Goal: Information Seeking & Learning: Learn about a topic

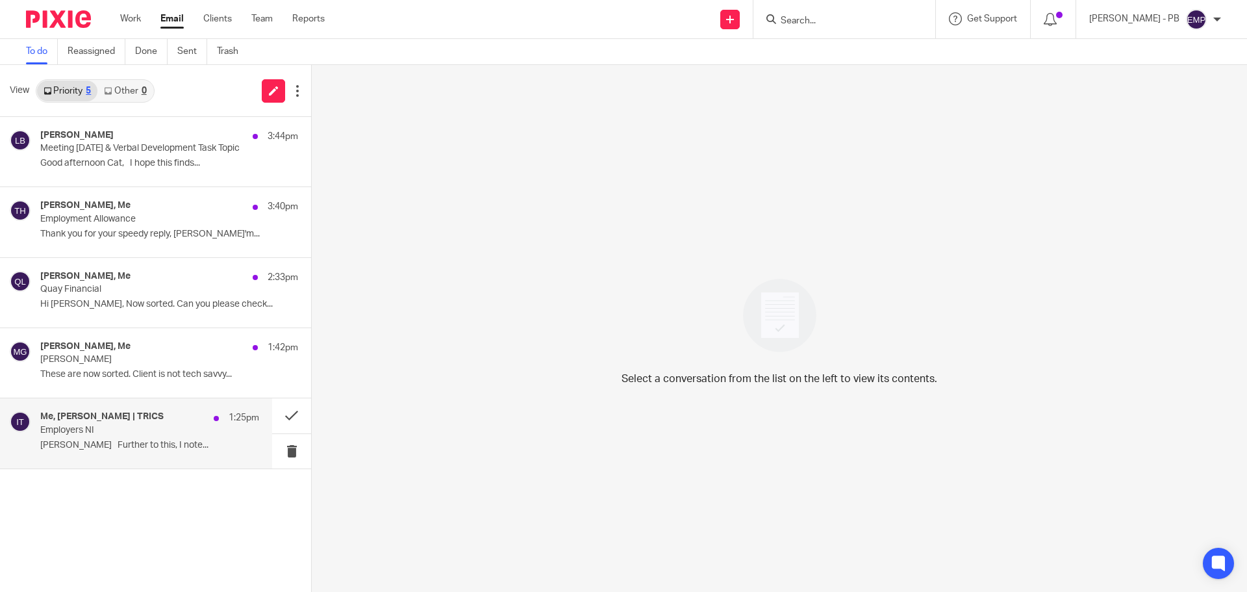
click at [112, 435] on p "Employers NI" at bounding box center [127, 430] width 175 height 11
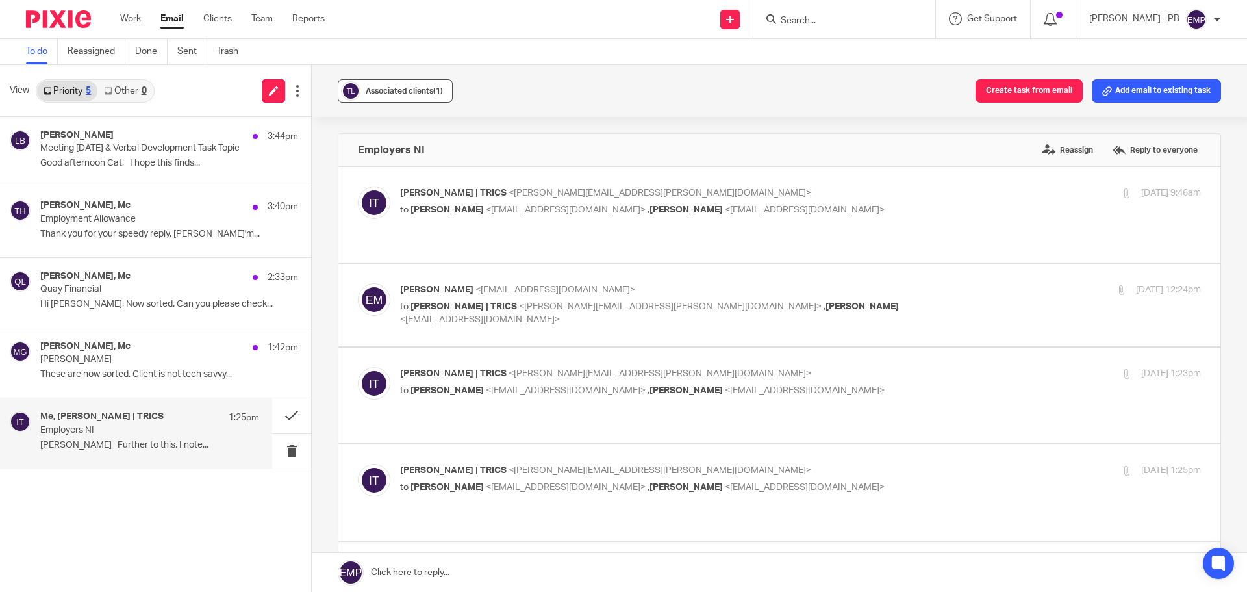
click at [401, 91] on span "Associated clients (1)" at bounding box center [404, 91] width 77 height 8
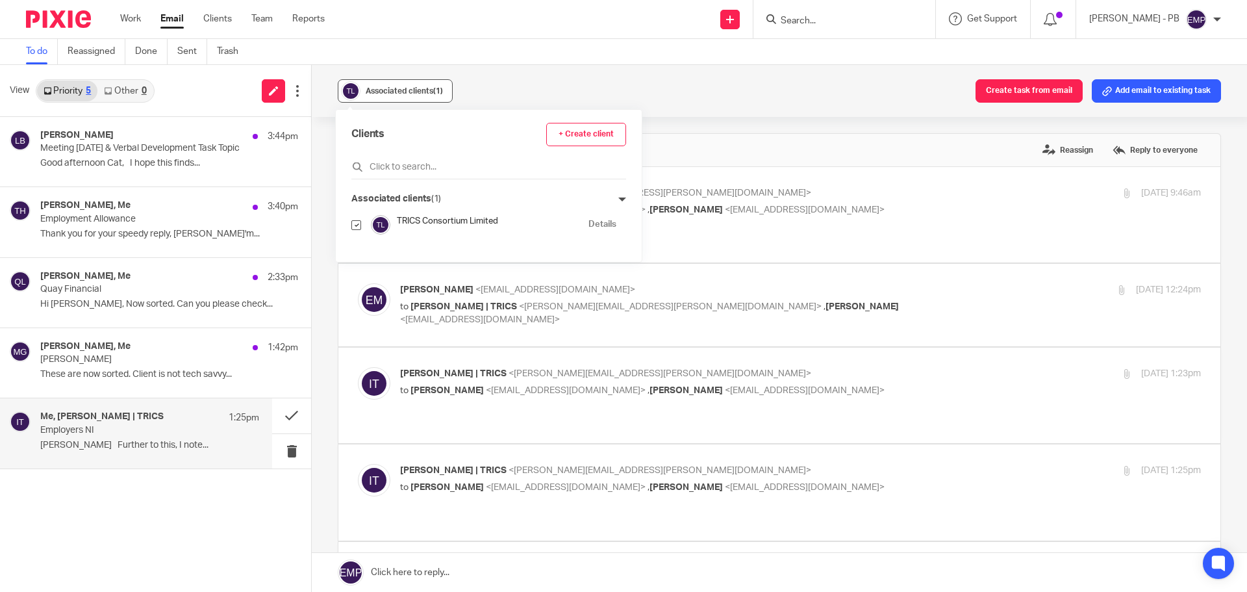
click at [399, 90] on span "Associated clients (1)" at bounding box center [404, 91] width 77 height 8
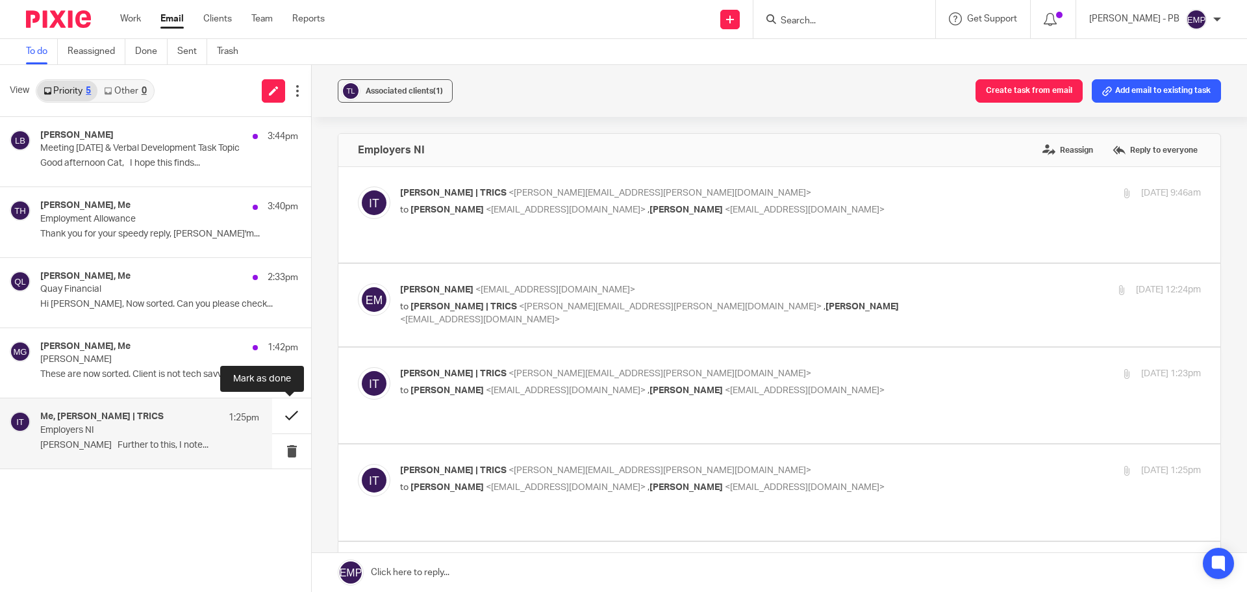
click at [283, 416] on button at bounding box center [291, 415] width 39 height 34
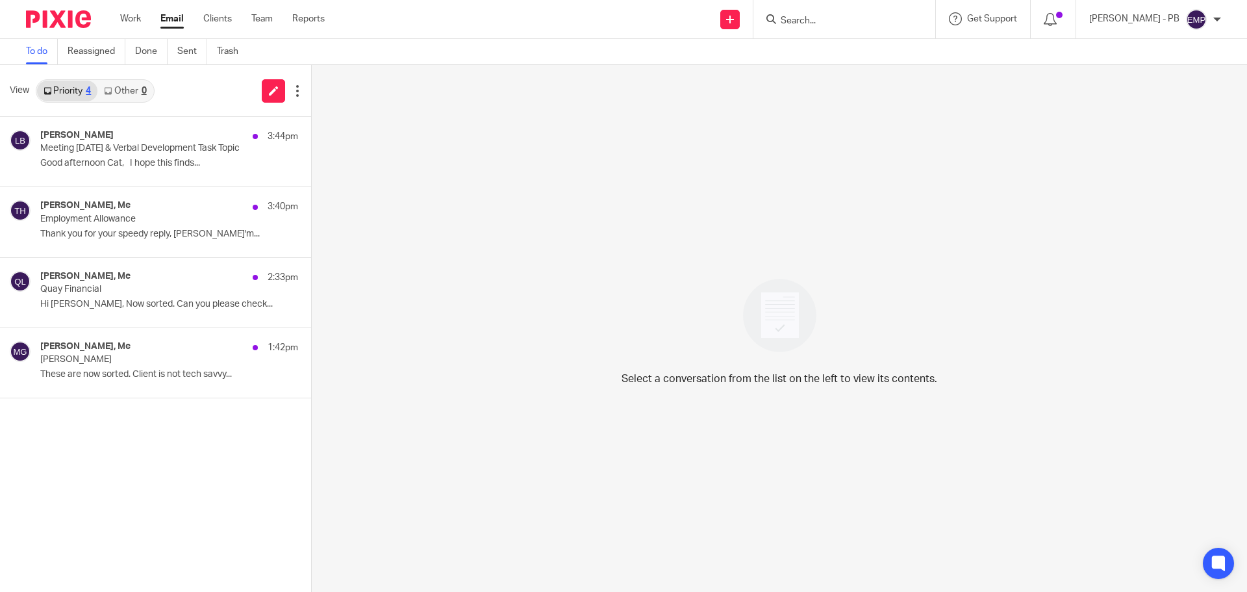
click at [170, 18] on link "Email" at bounding box center [171, 18] width 23 height 13
click at [129, 152] on p "Meeting 13/08/25 & Verbal Development Task Topic" at bounding box center [127, 148] width 175 height 11
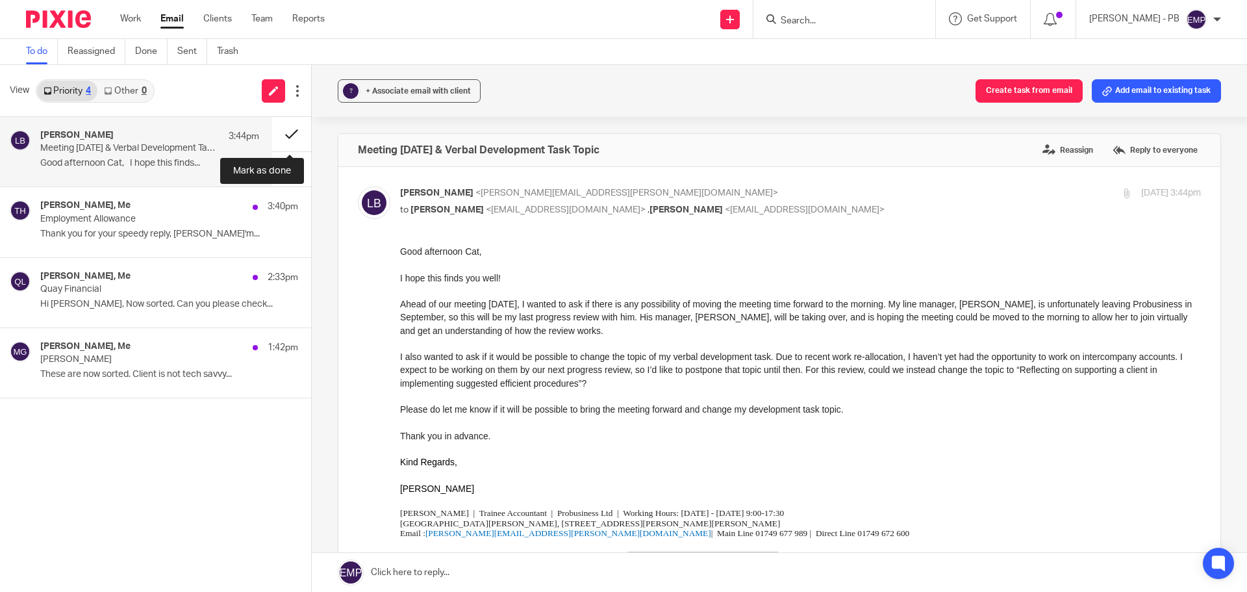
click at [285, 134] on button at bounding box center [291, 134] width 39 height 34
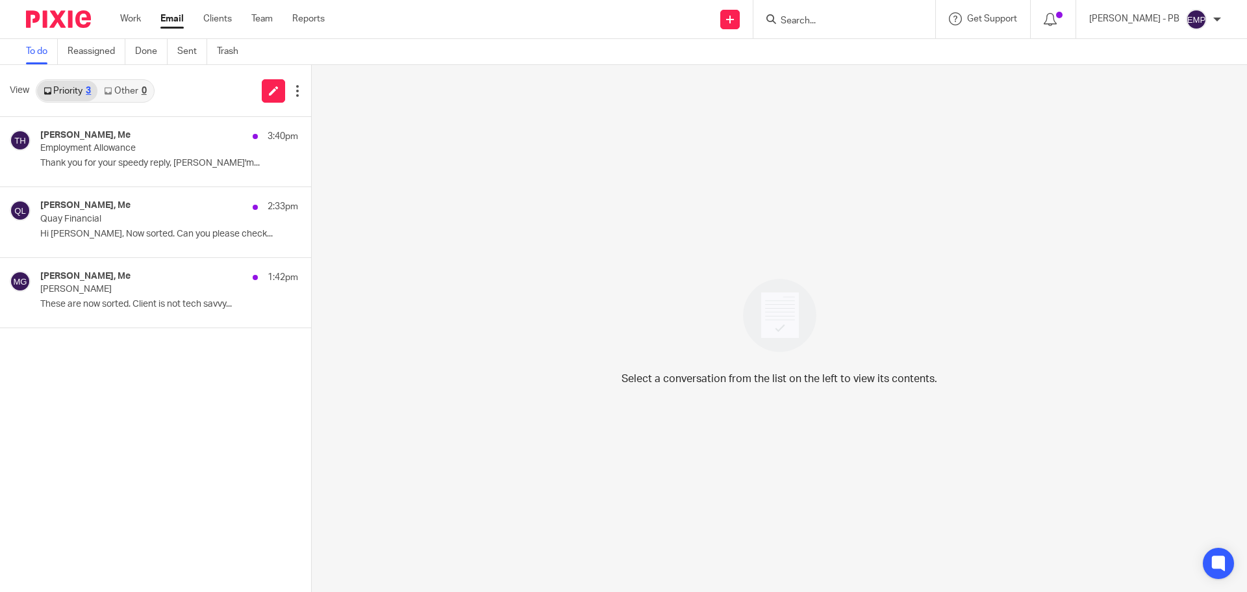
drag, startPoint x: 173, startPoint y: 23, endPoint x: 157, endPoint y: 2, distance: 26.4
click at [173, 23] on link "Email" at bounding box center [171, 18] width 23 height 13
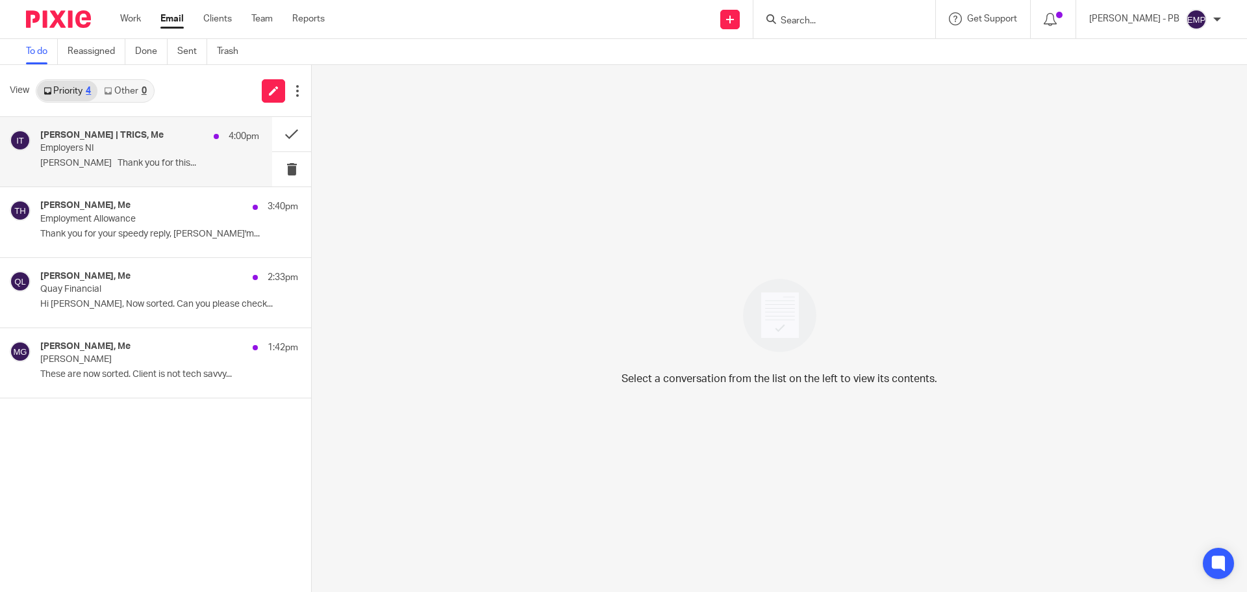
click at [120, 149] on p "Employers NI" at bounding box center [127, 148] width 175 height 11
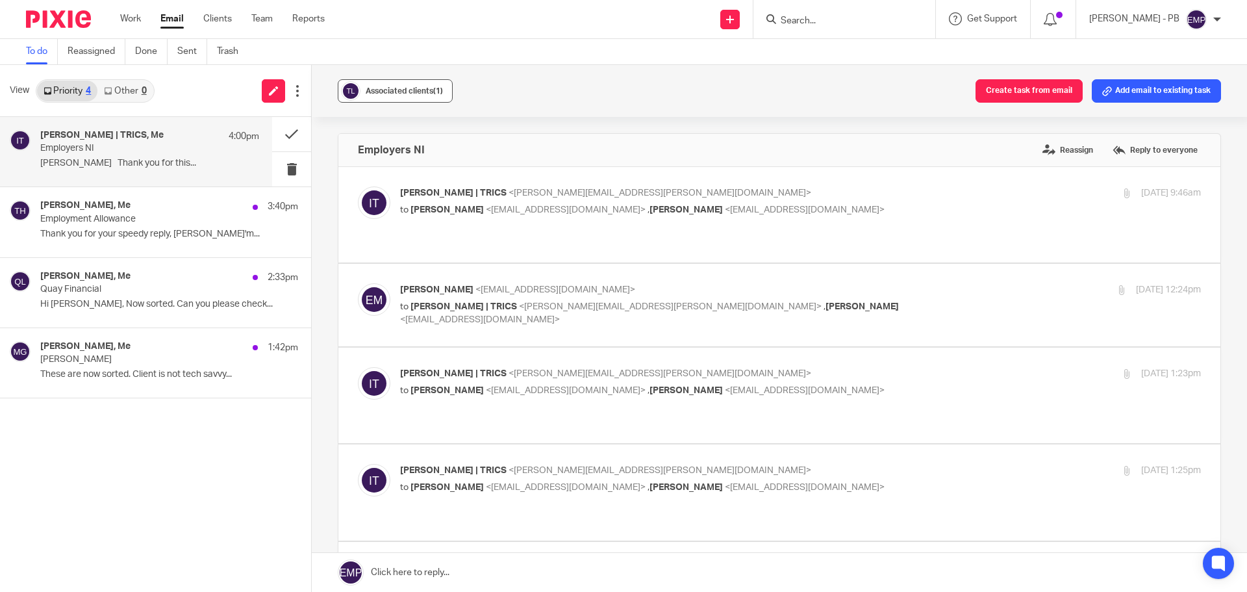
click at [407, 84] on button "Associated clients (1)" at bounding box center [395, 90] width 115 height 23
click at [327, 144] on div "Associated clients (1) Create task from email Add email to existing task Employ…" at bounding box center [779, 328] width 935 height 527
click at [273, 138] on button at bounding box center [291, 134] width 39 height 34
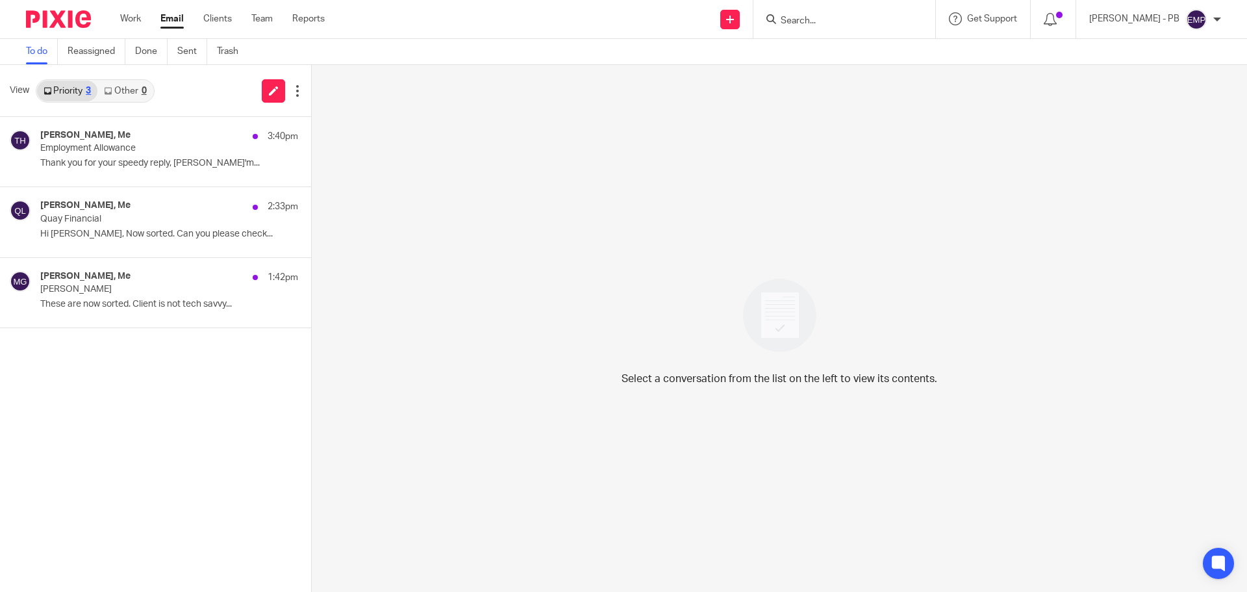
click at [174, 15] on link "Email" at bounding box center [171, 18] width 23 height 13
click at [134, 153] on p "Employment Allowance" at bounding box center [127, 148] width 175 height 11
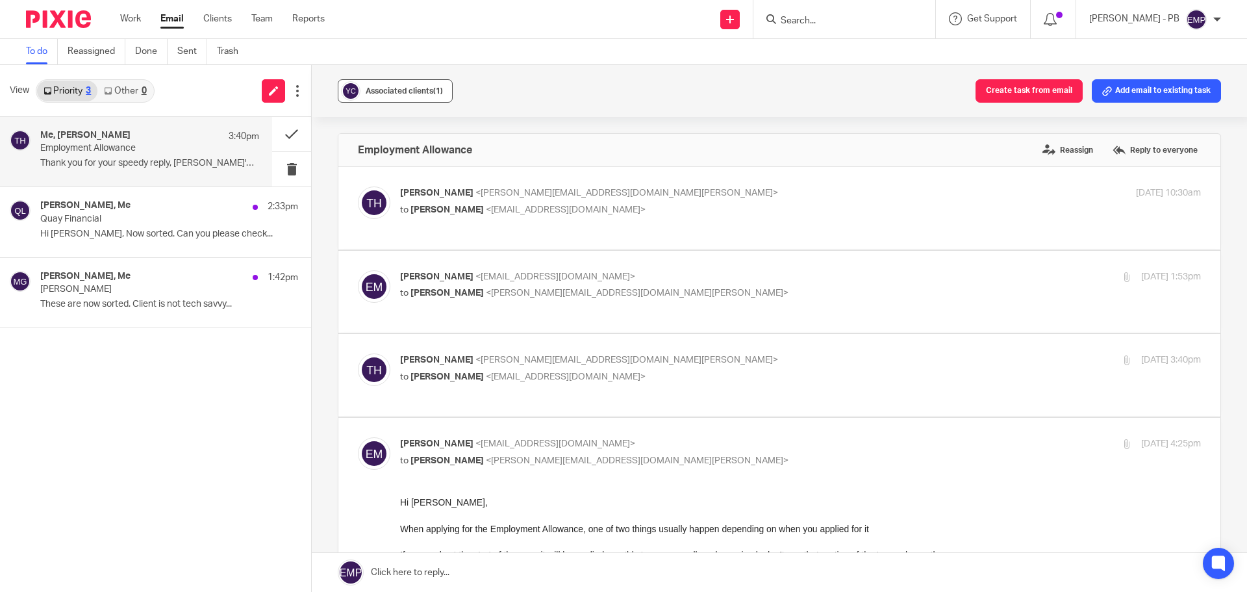
click at [371, 89] on span "Associated clients (1)" at bounding box center [404, 91] width 77 height 8
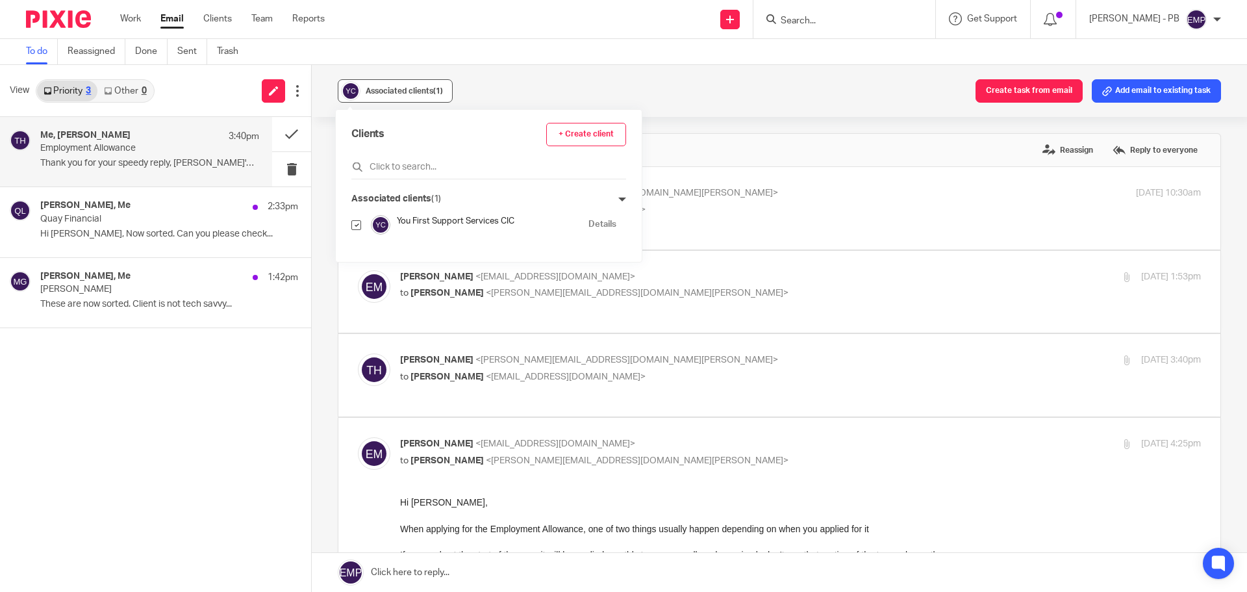
click at [388, 92] on span "Associated clients (1)" at bounding box center [404, 91] width 77 height 8
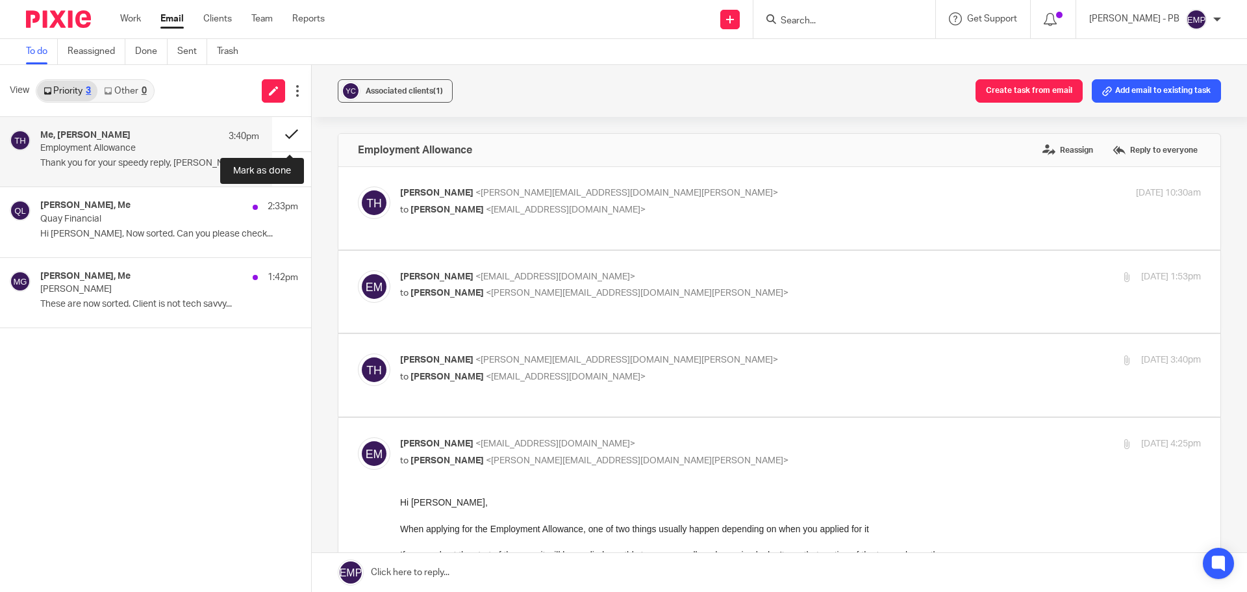
click at [286, 139] on button at bounding box center [291, 134] width 39 height 34
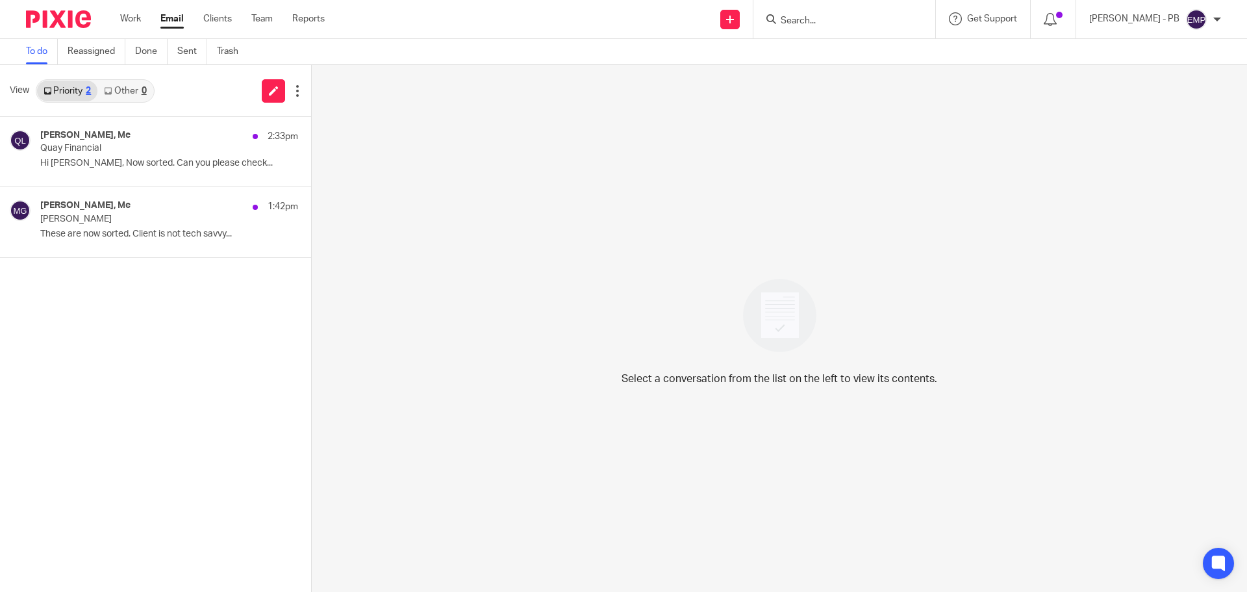
click at [171, 19] on link "Email" at bounding box center [171, 18] width 23 height 13
click at [133, 96] on link "Other 1" at bounding box center [124, 91] width 55 height 21
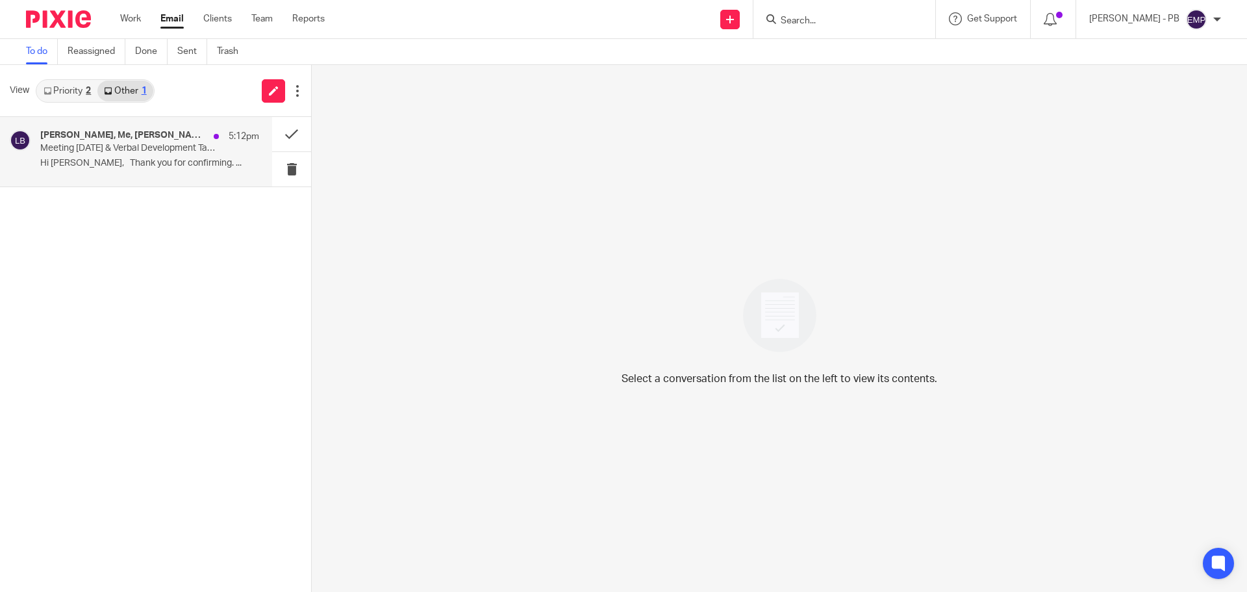
click at [110, 146] on p "Meeting [DATE] & Verbal Development Task Topic" at bounding box center [127, 148] width 175 height 11
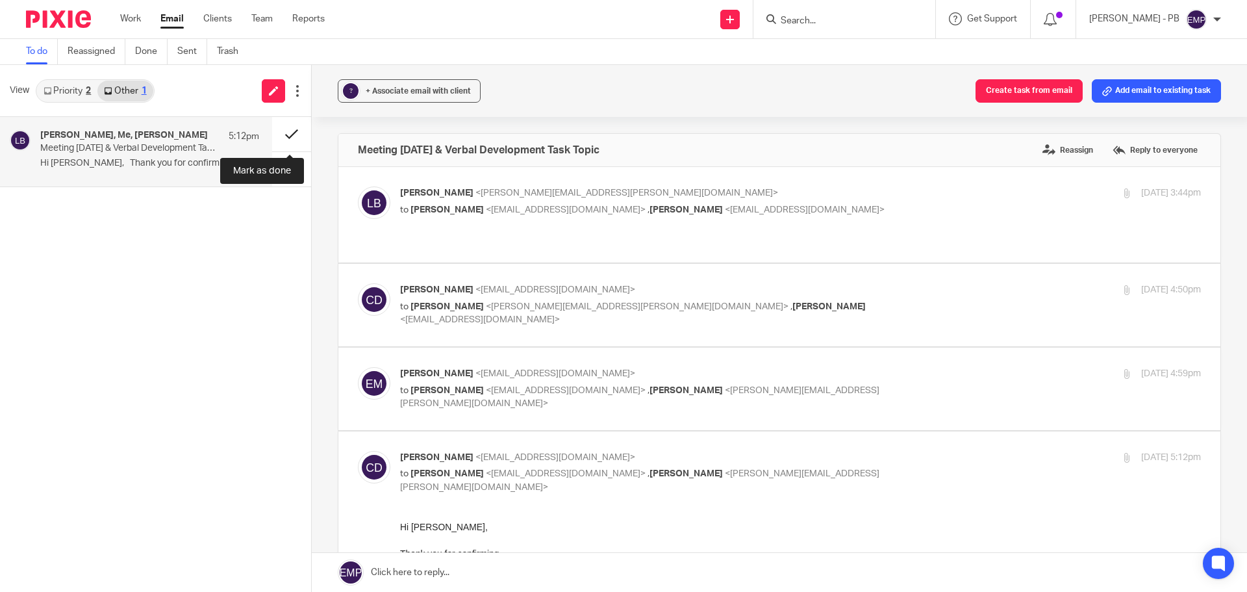
click at [287, 134] on button at bounding box center [291, 134] width 39 height 34
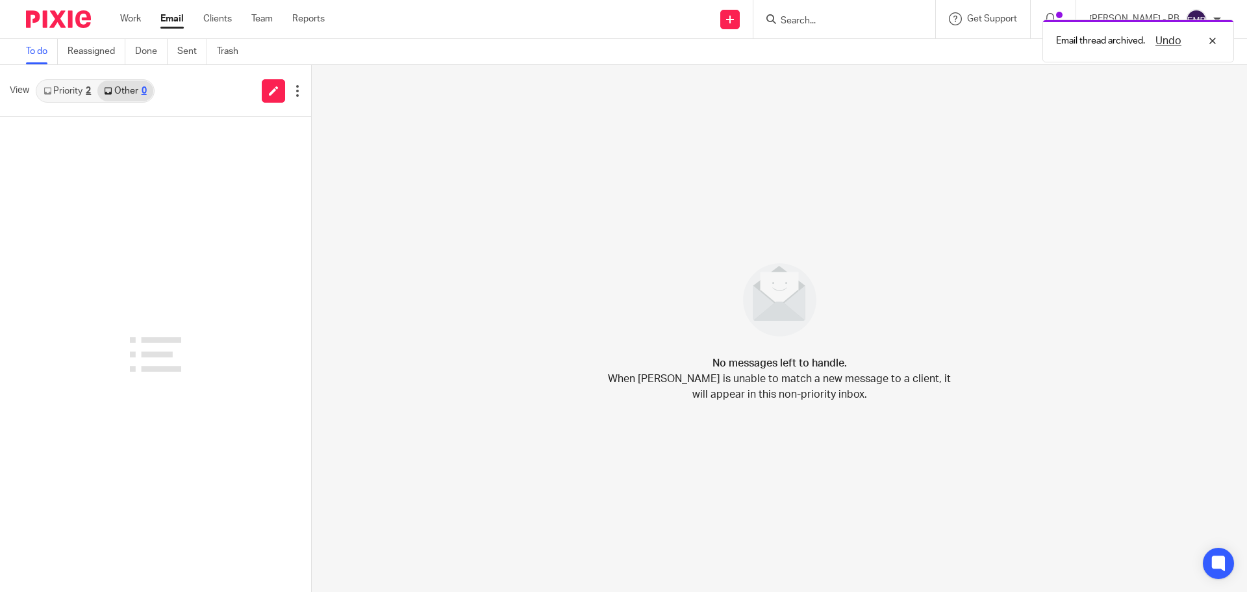
click at [65, 94] on link "Priority 2" at bounding box center [67, 91] width 60 height 21
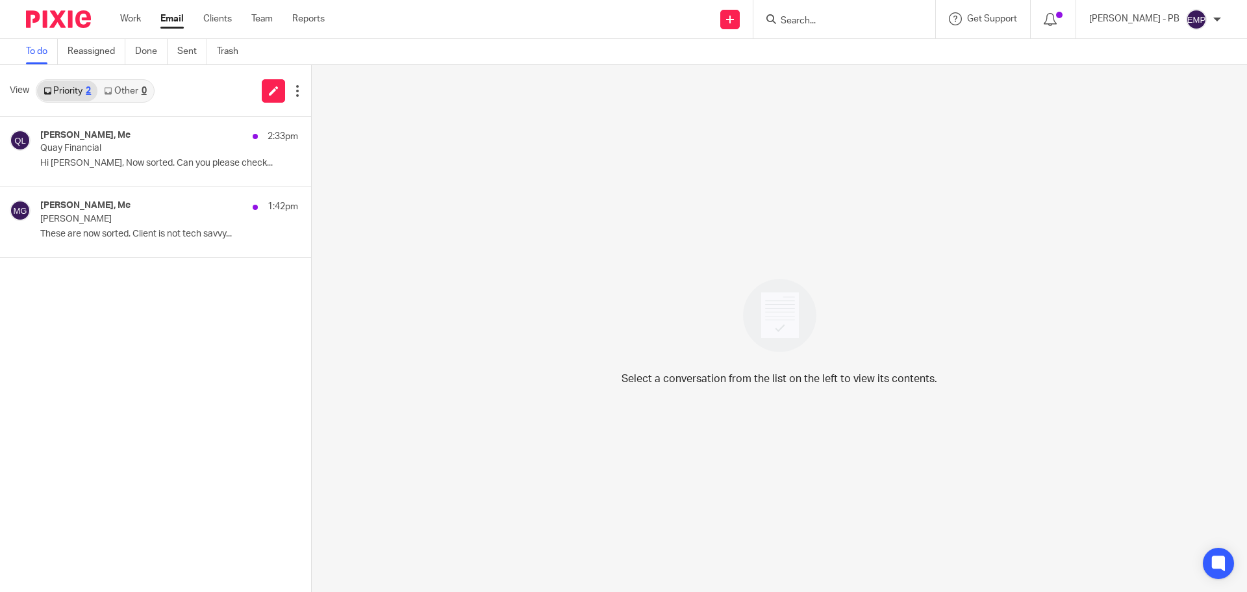
click at [173, 22] on link "Email" at bounding box center [171, 18] width 23 height 13
click at [174, 22] on link "Email" at bounding box center [171, 18] width 23 height 13
click at [179, 168] on p "Hi [PERSON_NAME], Now sorted. Can you please check..." at bounding box center [149, 163] width 219 height 11
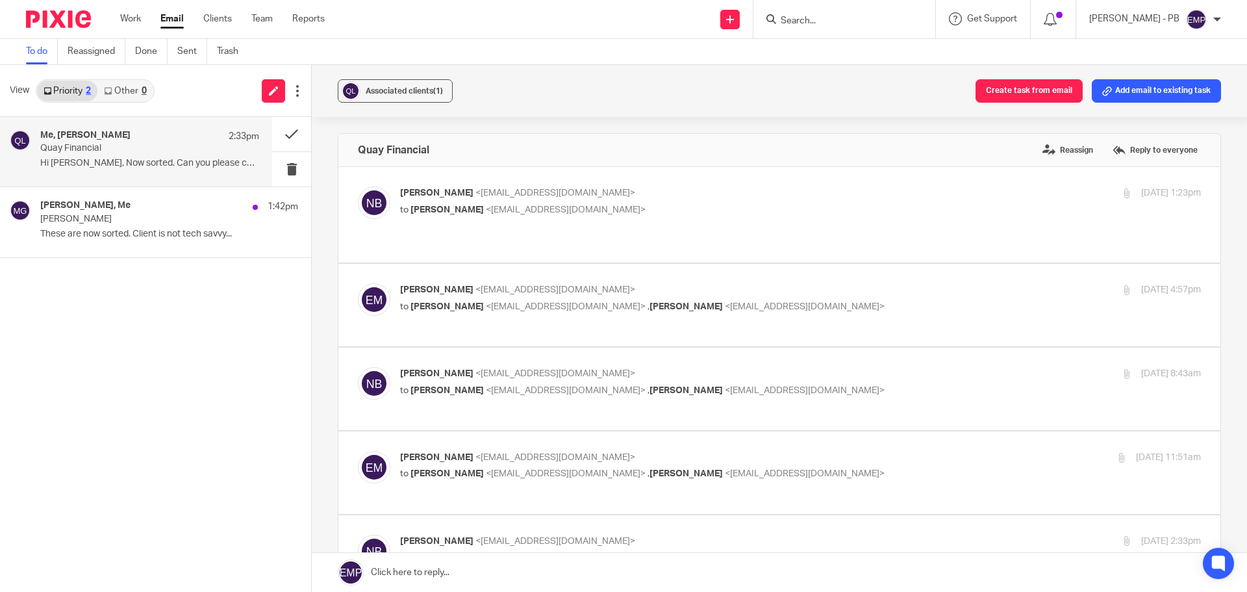
click at [413, 79] on div "Associated clients (1) Create task from email Add email to existing task" at bounding box center [779, 91] width 935 height 52
click at [414, 98] on button "Associated clients (1)" at bounding box center [395, 90] width 115 height 23
click at [289, 138] on button at bounding box center [291, 134] width 39 height 34
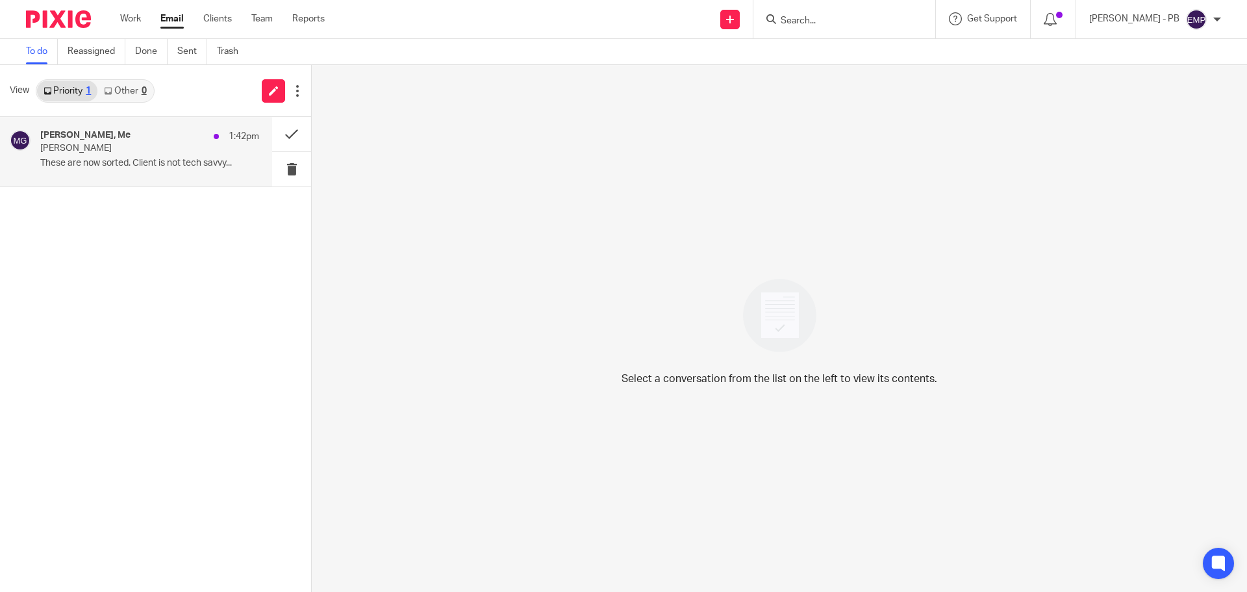
click at [136, 157] on div "Nas Bashir, Me 1:42pm M J Griffin These are now sorted. Client is not tech savv…" at bounding box center [149, 152] width 219 height 44
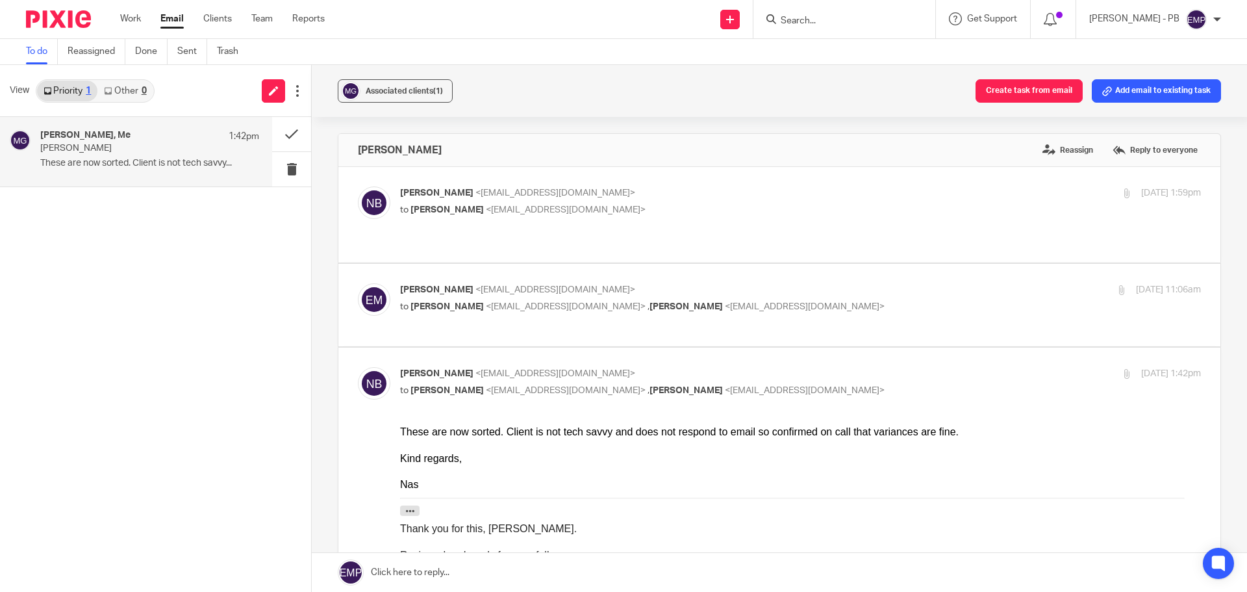
click at [171, 18] on link "Email" at bounding box center [171, 18] width 23 height 13
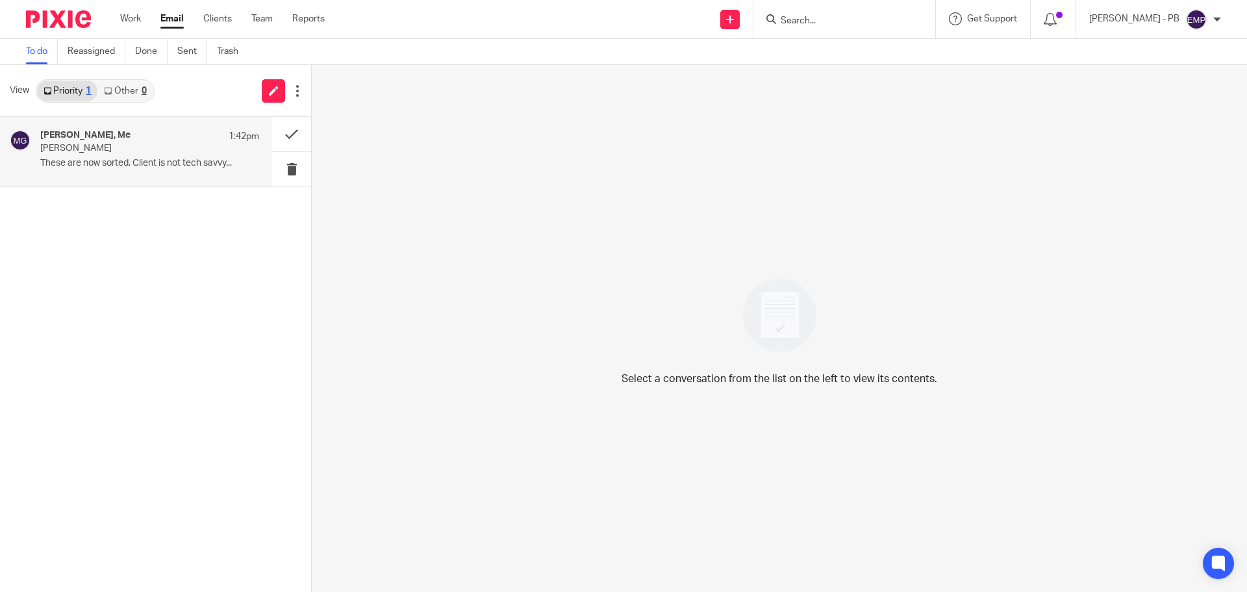
click at [107, 159] on p "These are now sorted. Client is not tech savvy..." at bounding box center [149, 163] width 219 height 11
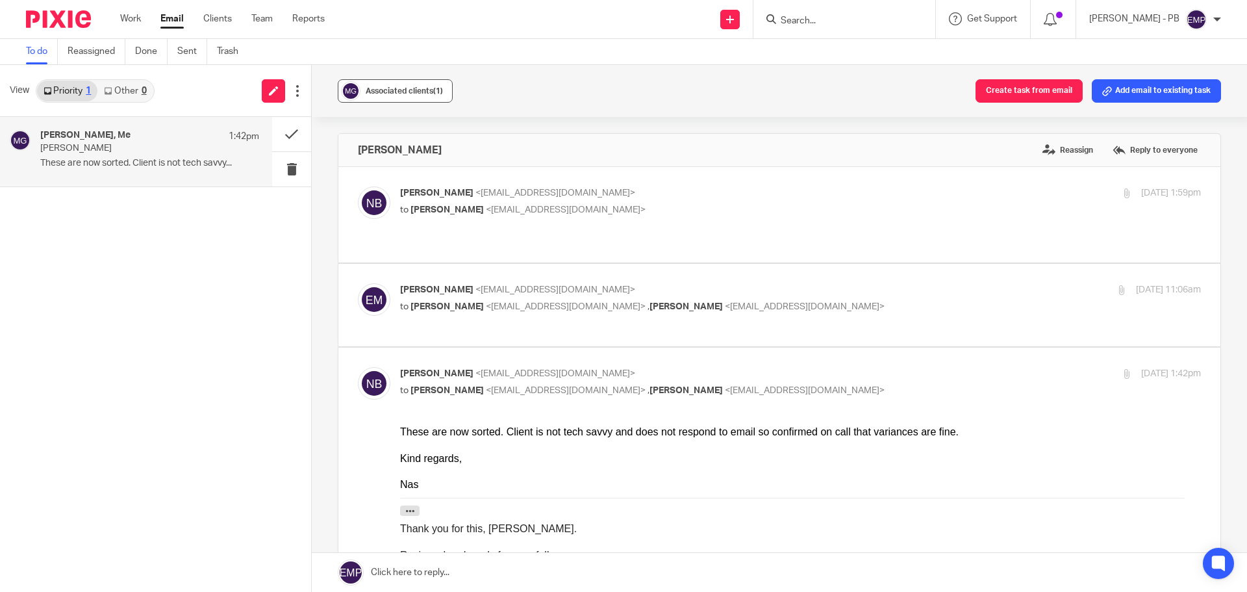
click at [403, 99] on button "Associated clients (1)" at bounding box center [395, 90] width 115 height 23
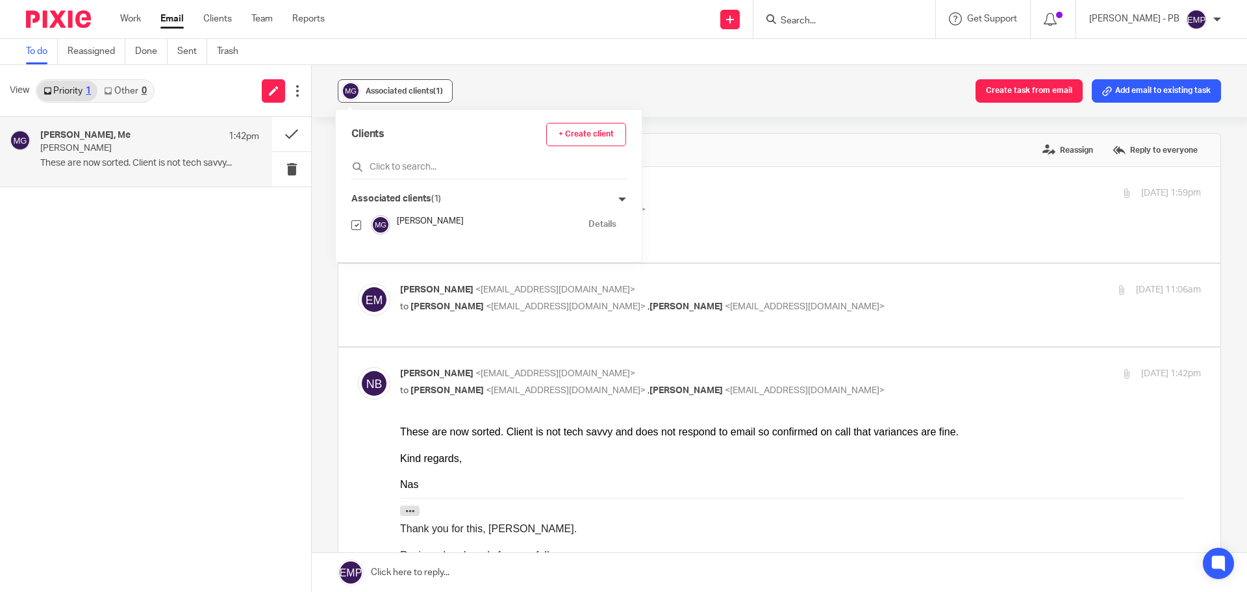
click at [403, 99] on button "Associated clients (1)" at bounding box center [395, 90] width 115 height 23
click at [125, 199] on div "[PERSON_NAME], Me 1:42pm [PERSON_NAME] These are now sorted. Client is not tech…" at bounding box center [155, 354] width 311 height 475
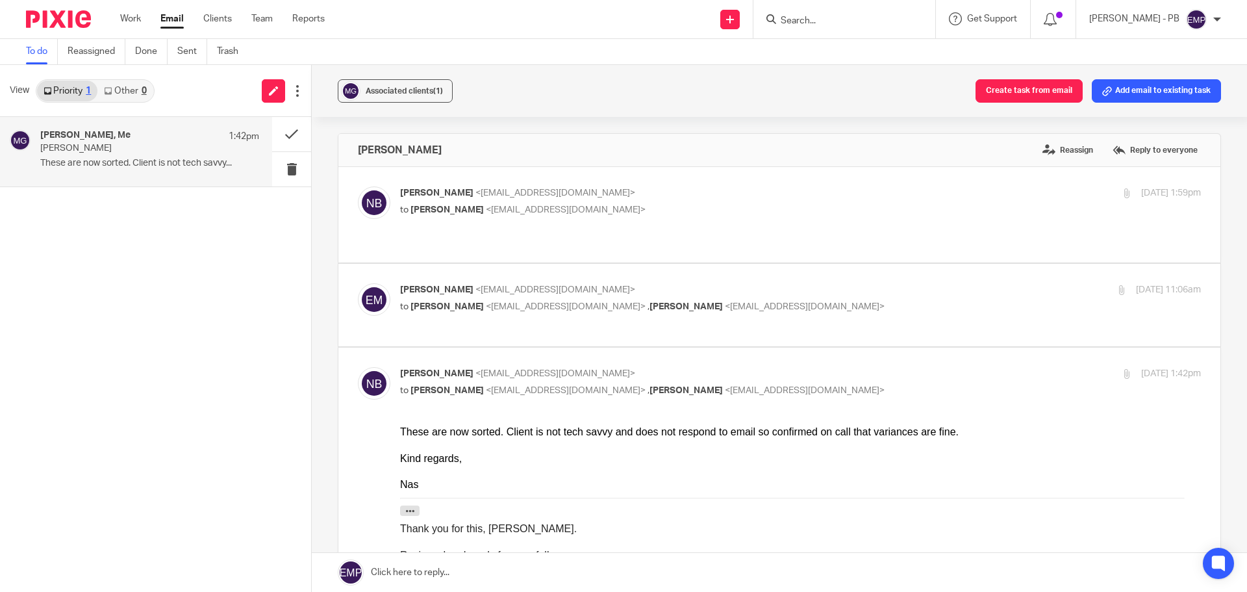
click at [130, 144] on p "[PERSON_NAME]" at bounding box center [127, 148] width 175 height 11
click at [395, 88] on span "Associated clients (1)" at bounding box center [404, 91] width 77 height 8
click at [291, 131] on button at bounding box center [291, 134] width 39 height 34
